Goal: Information Seeking & Learning: Learn about a topic

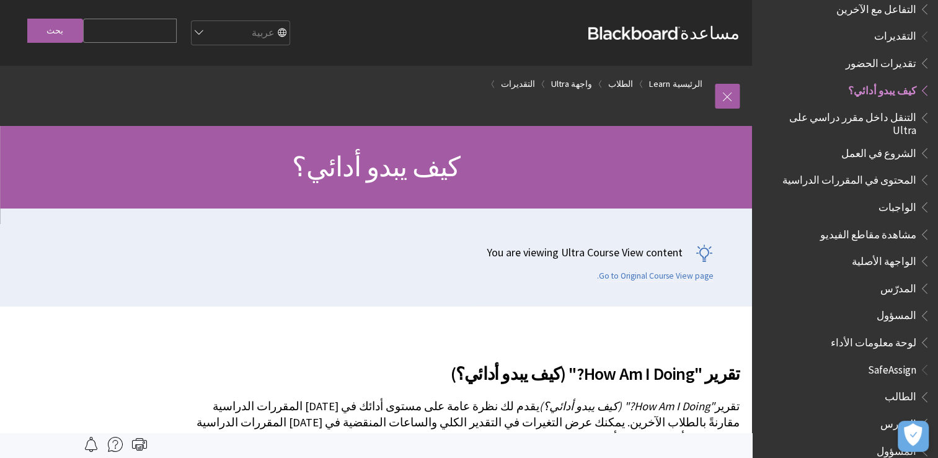
click at [826, 224] on span "مشاهدة مقاطع الفيديو" at bounding box center [854, 234] width 153 height 21
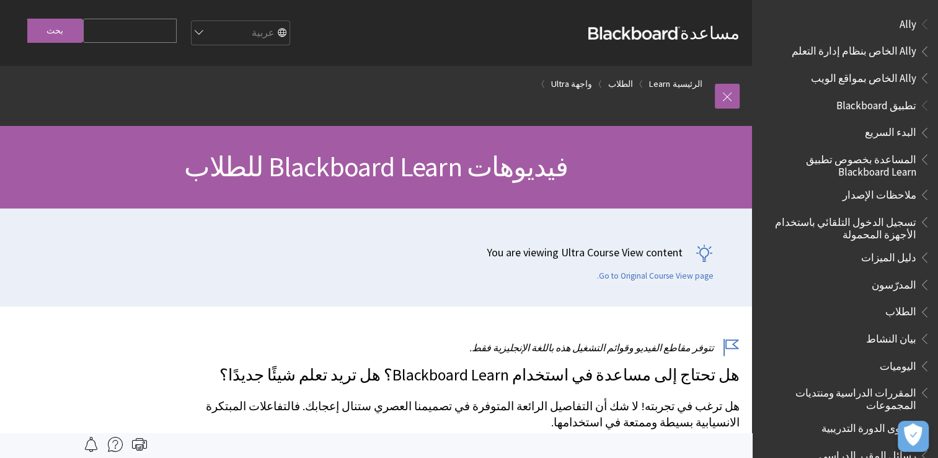
scroll to position [1240, 0]
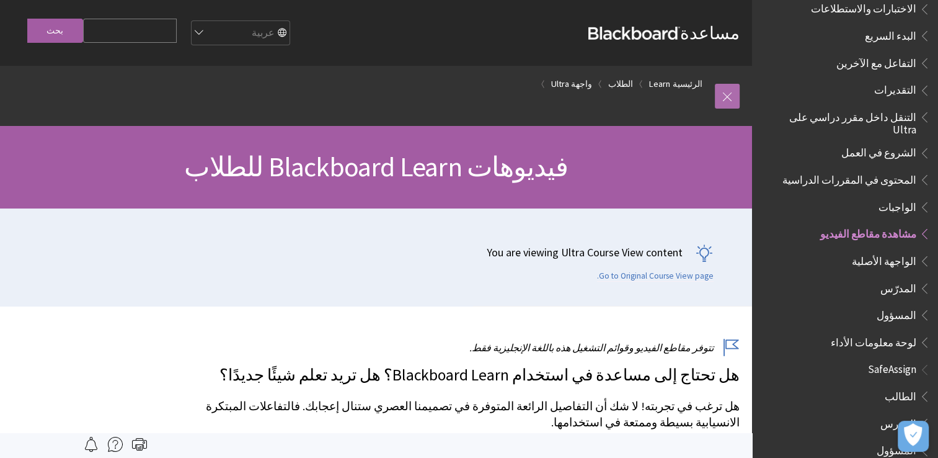
click at [726, 94] on link at bounding box center [727, 96] width 25 height 25
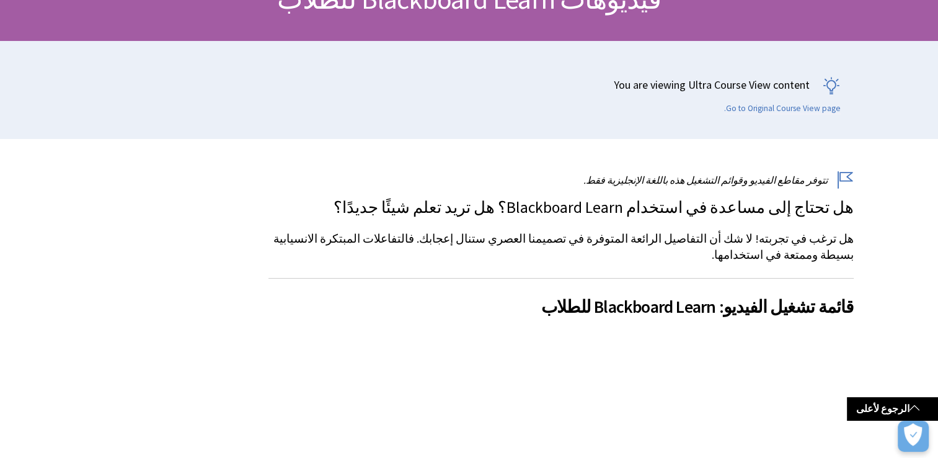
scroll to position [0, 0]
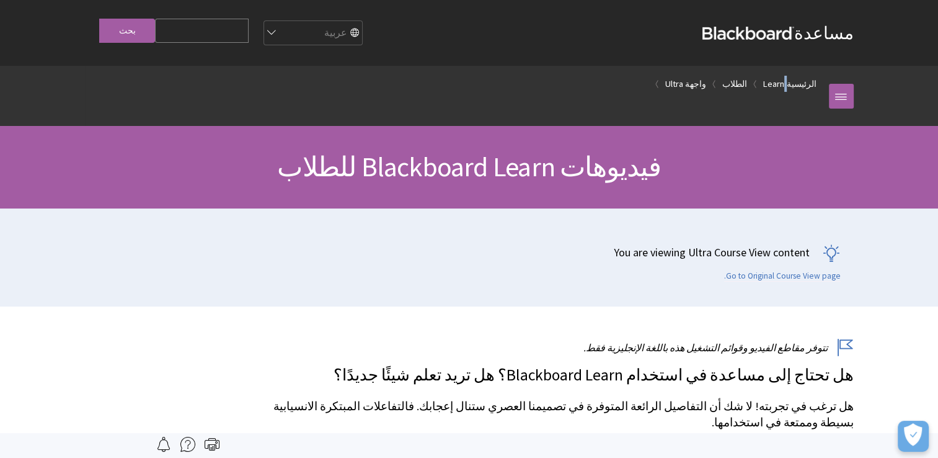
drag, startPoint x: 792, startPoint y: 82, endPoint x: 805, endPoint y: 94, distance: 17.6
click at [805, 94] on ol "الرئيسية Learn الطلاب واجهة Ultra" at bounding box center [457, 84] width 744 height 37
click at [804, 87] on link "الرئيسية" at bounding box center [802, 84] width 30 height 16
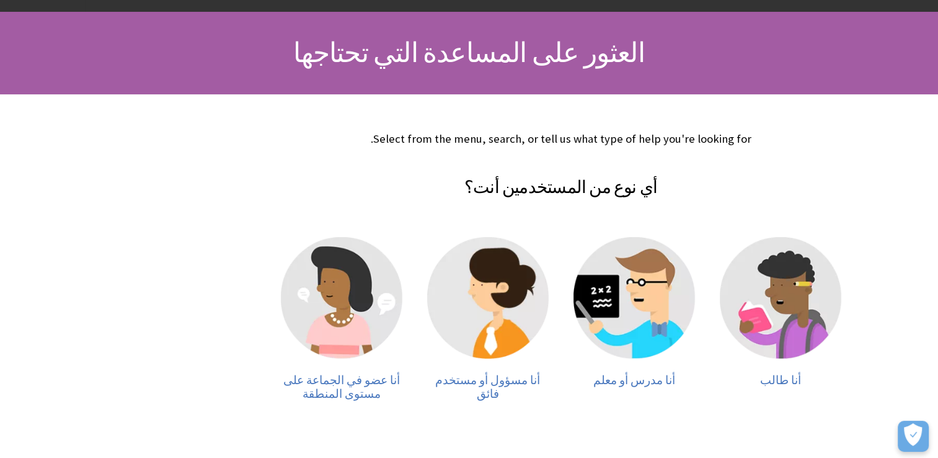
scroll to position [117, 0]
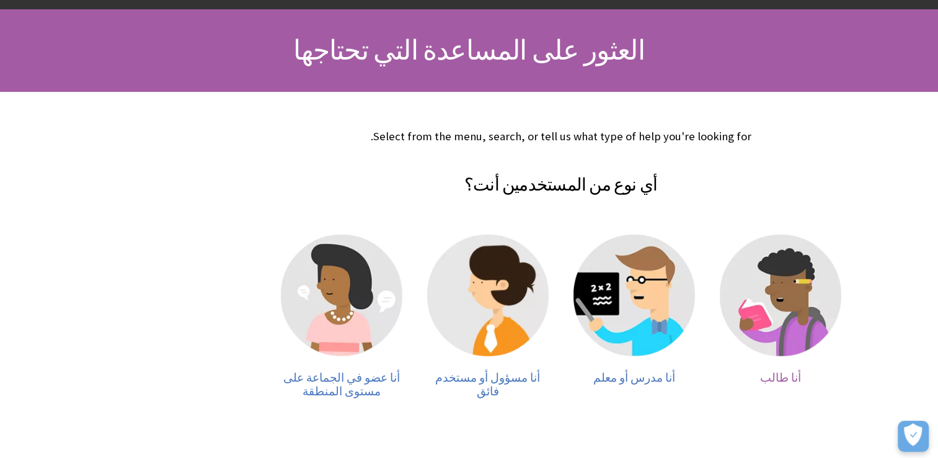
click at [782, 280] on img at bounding box center [781, 295] width 122 height 122
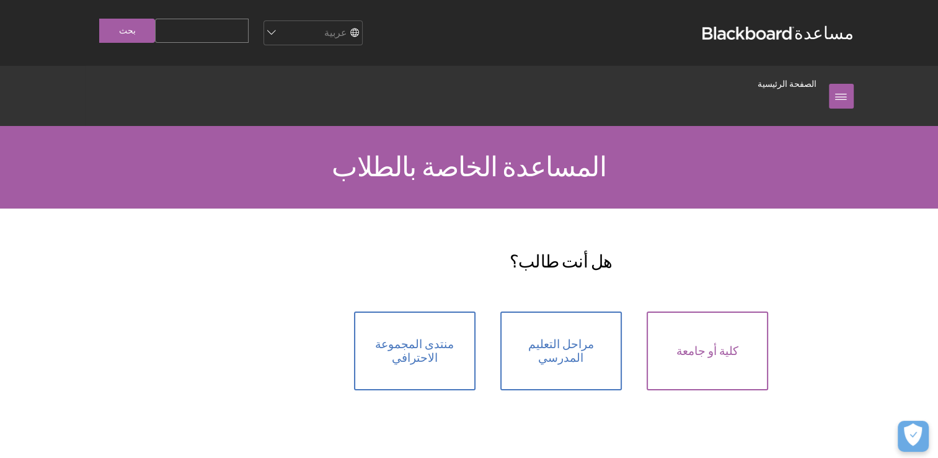
click at [701, 344] on span "كلية أو جامعة" at bounding box center [708, 351] width 62 height 14
